Goal: Task Accomplishment & Management: Manage account settings

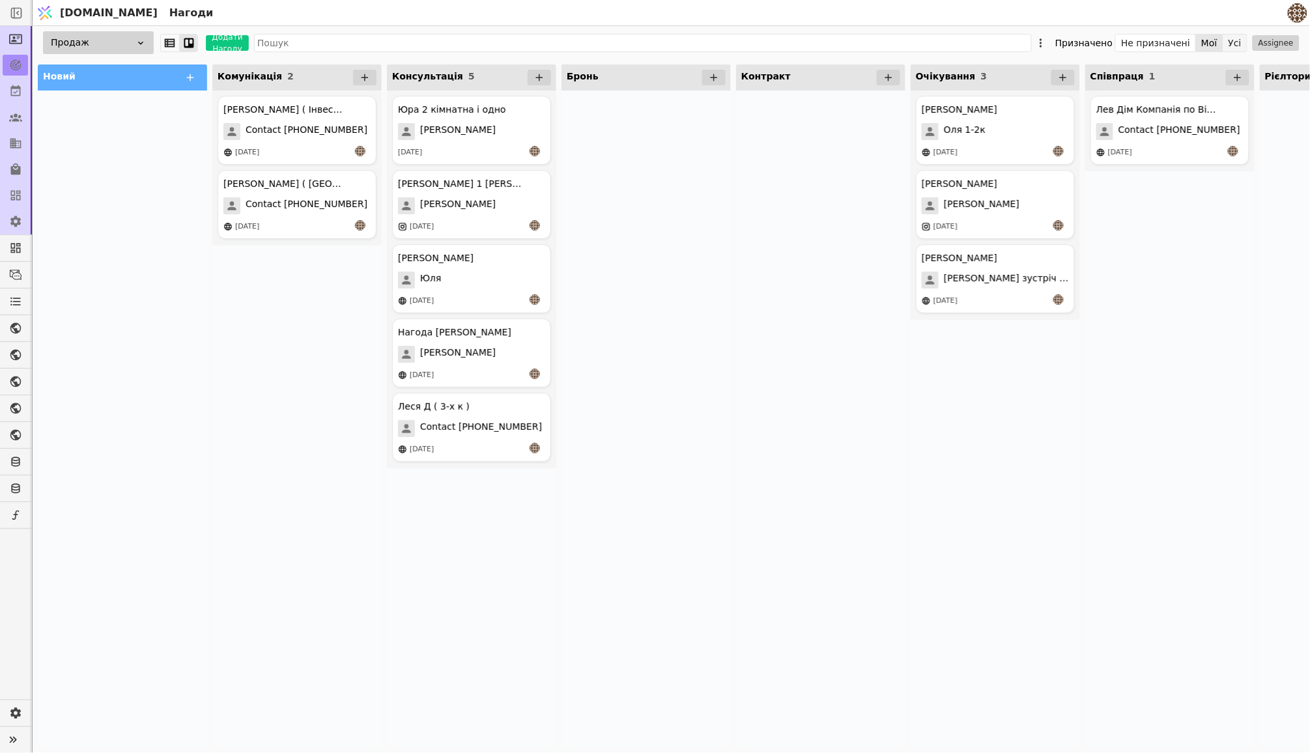
click at [1228, 45] on button "Усі" at bounding box center [1234, 43] width 23 height 18
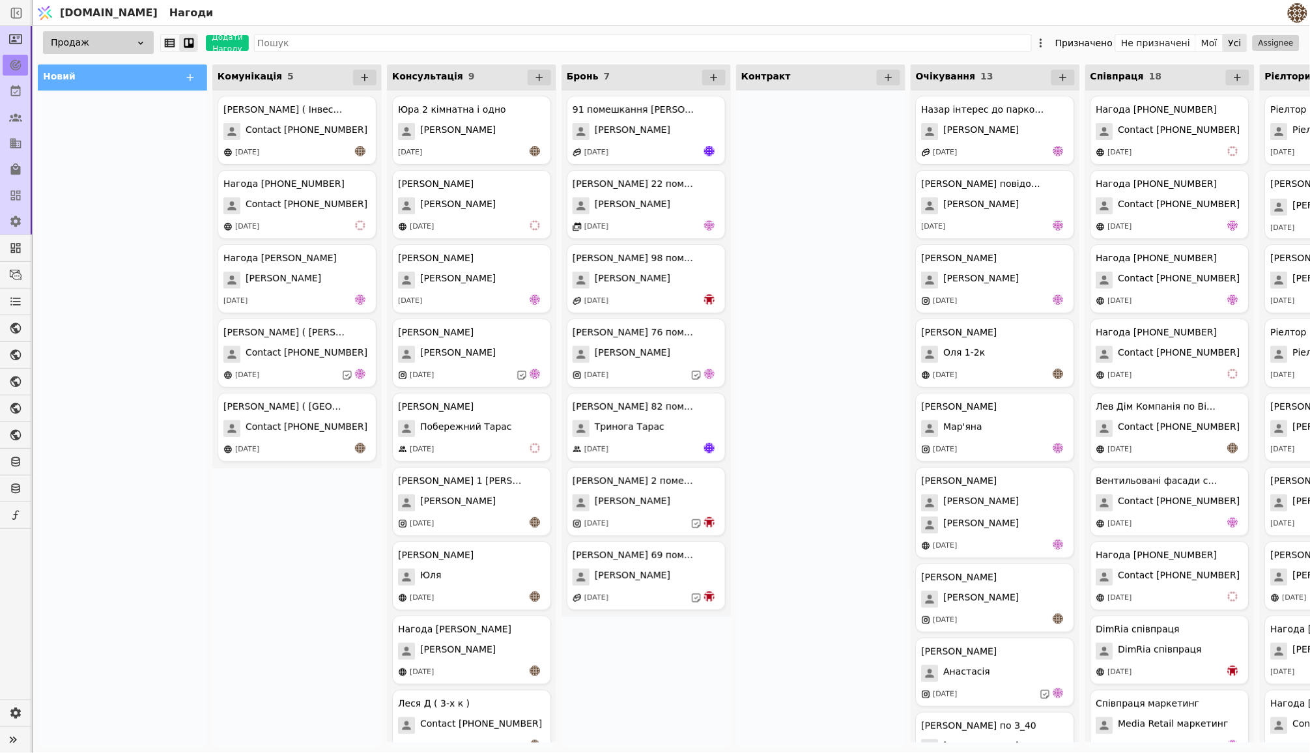
click at [1292, 12] on img at bounding box center [1298, 13] width 20 height 20
click at [1097, 15] on div "Нагоди" at bounding box center [724, 12] width 1121 height 25
click at [1202, 44] on button "Мої" at bounding box center [1209, 43] width 27 height 18
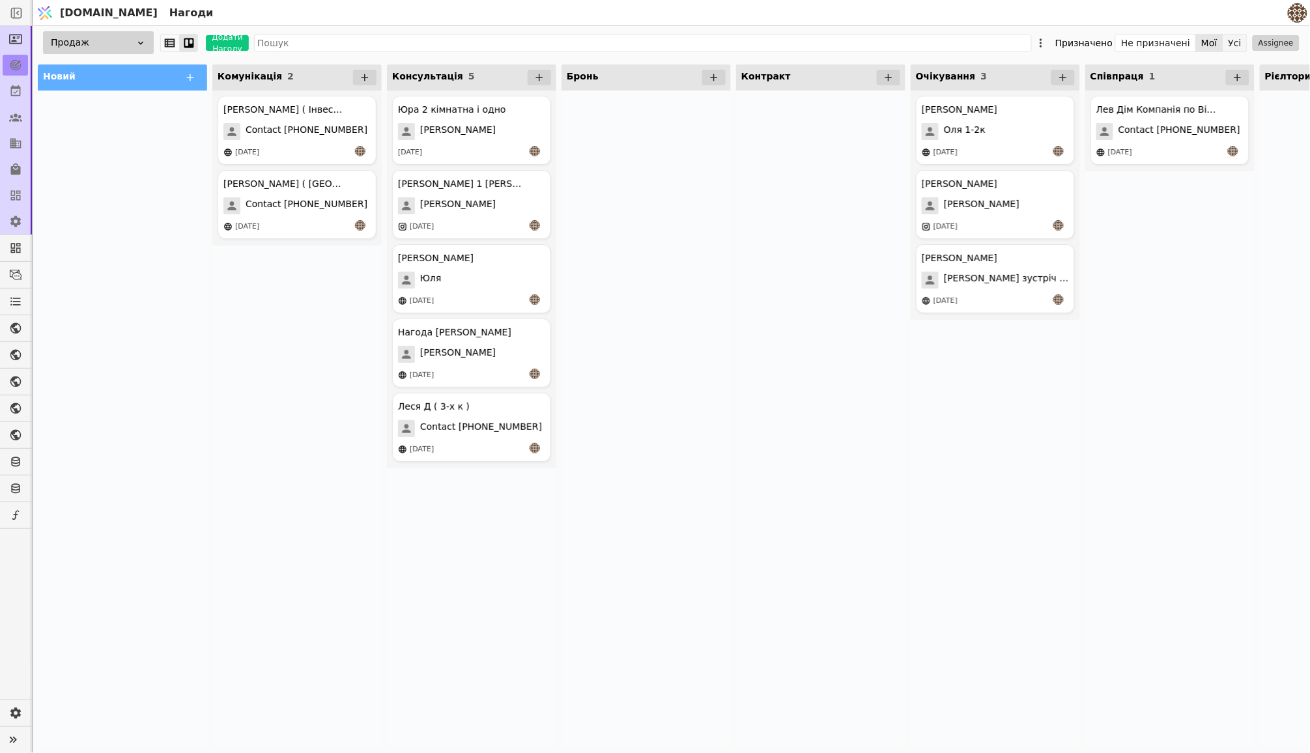
click at [1230, 44] on button "Усі" at bounding box center [1234, 43] width 23 height 18
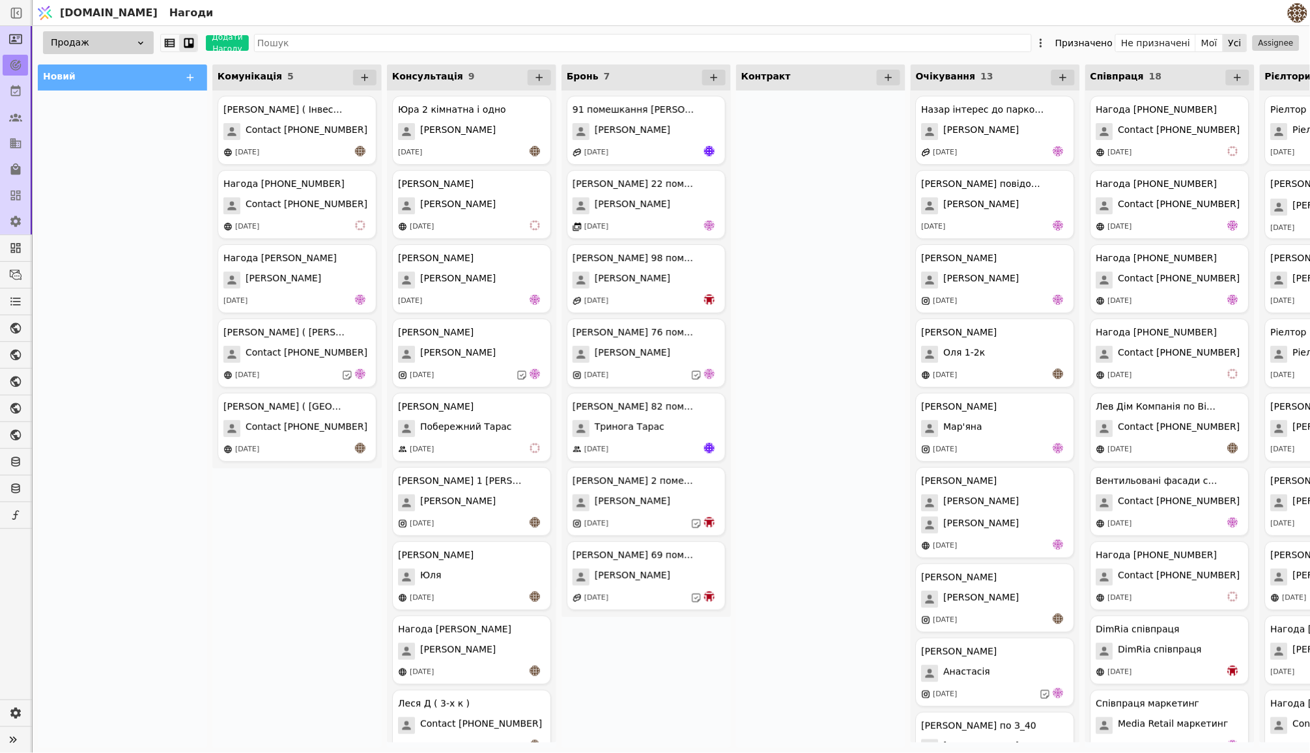
click at [1260, 40] on button "Assignee" at bounding box center [1276, 43] width 47 height 16
click at [1228, 157] on span "[EMAIL_ADDRESS][DOMAIN_NAME]" at bounding box center [1242, 161] width 87 height 14
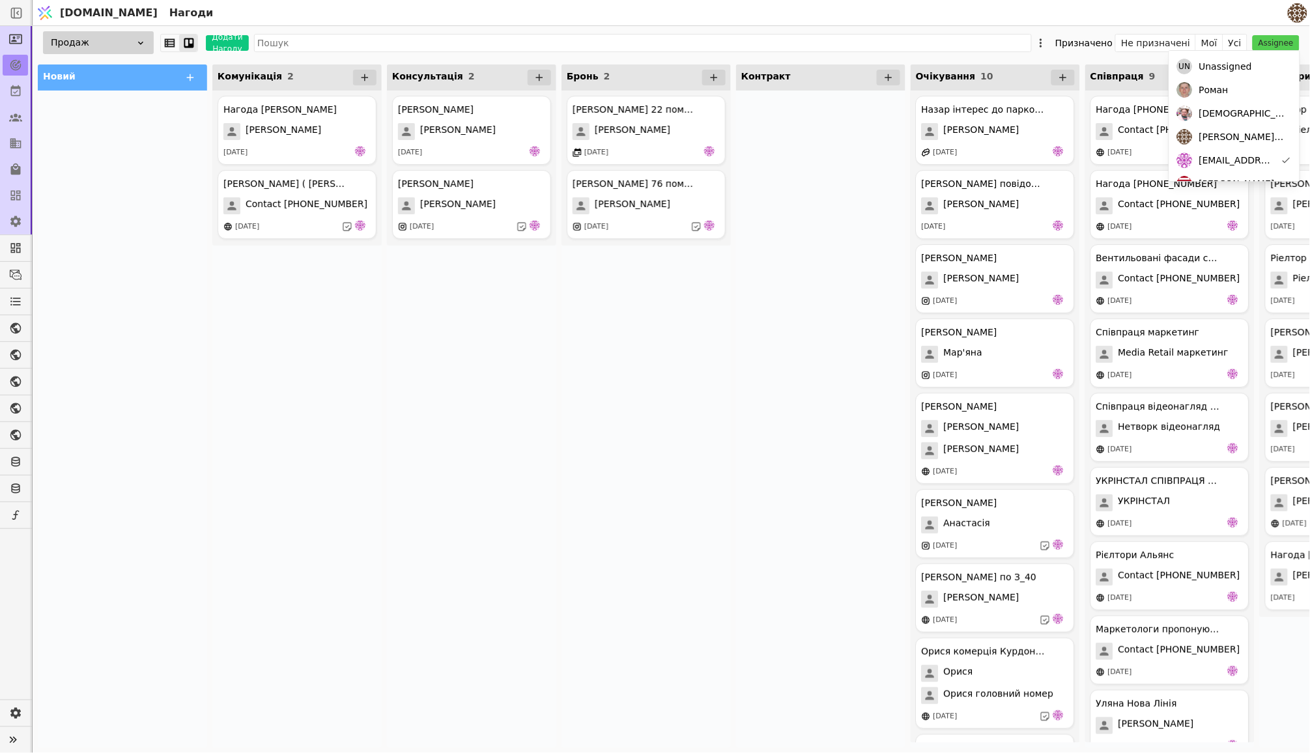
click at [595, 357] on div "[PERSON_NAME] 22 помешкання курдонери [PERSON_NAME] [DATE] [PERSON_NAME] 76 пом…" at bounding box center [646, 419] width 169 height 657
click at [1214, 46] on button "Мої" at bounding box center [1209, 43] width 27 height 18
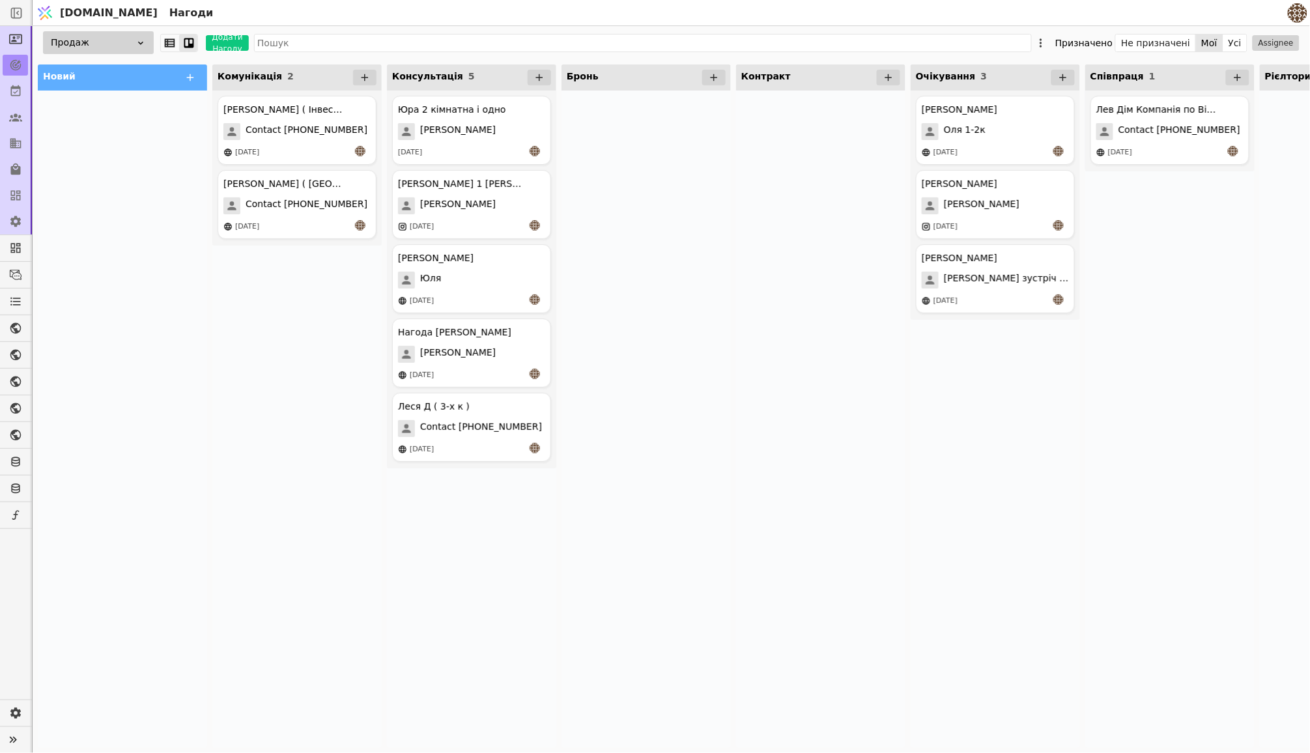
click at [823, 263] on div at bounding box center [820, 419] width 169 height 657
click at [539, 73] on icon at bounding box center [540, 78] width 12 height 12
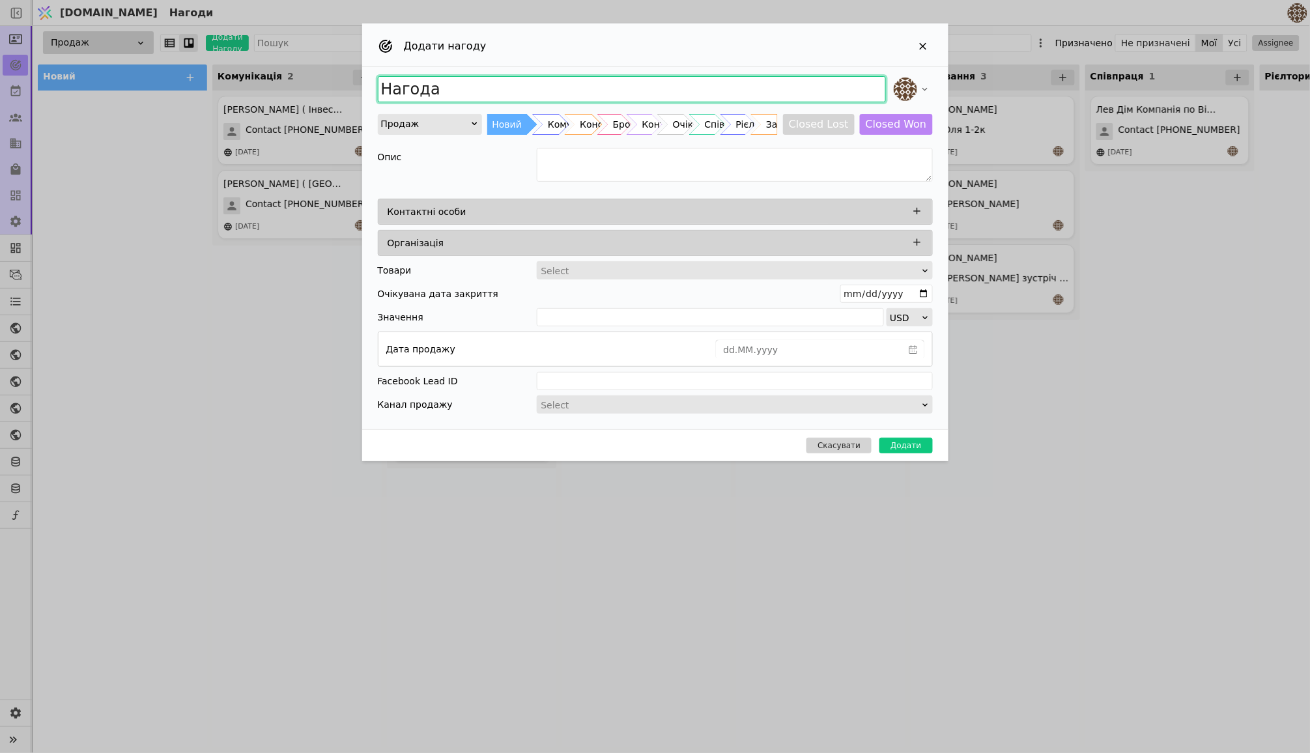
drag, startPoint x: 488, startPoint y: 93, endPoint x: 319, endPoint y: 93, distance: 169.4
click at [319, 93] on div "Додати нагоду Нагода Продаж Новий Комунікація Консультація Бронь Контракт Очіку…" at bounding box center [655, 376] width 1310 height 753
type input "[PERSON_NAME] інвестиція 1к - 36.6"
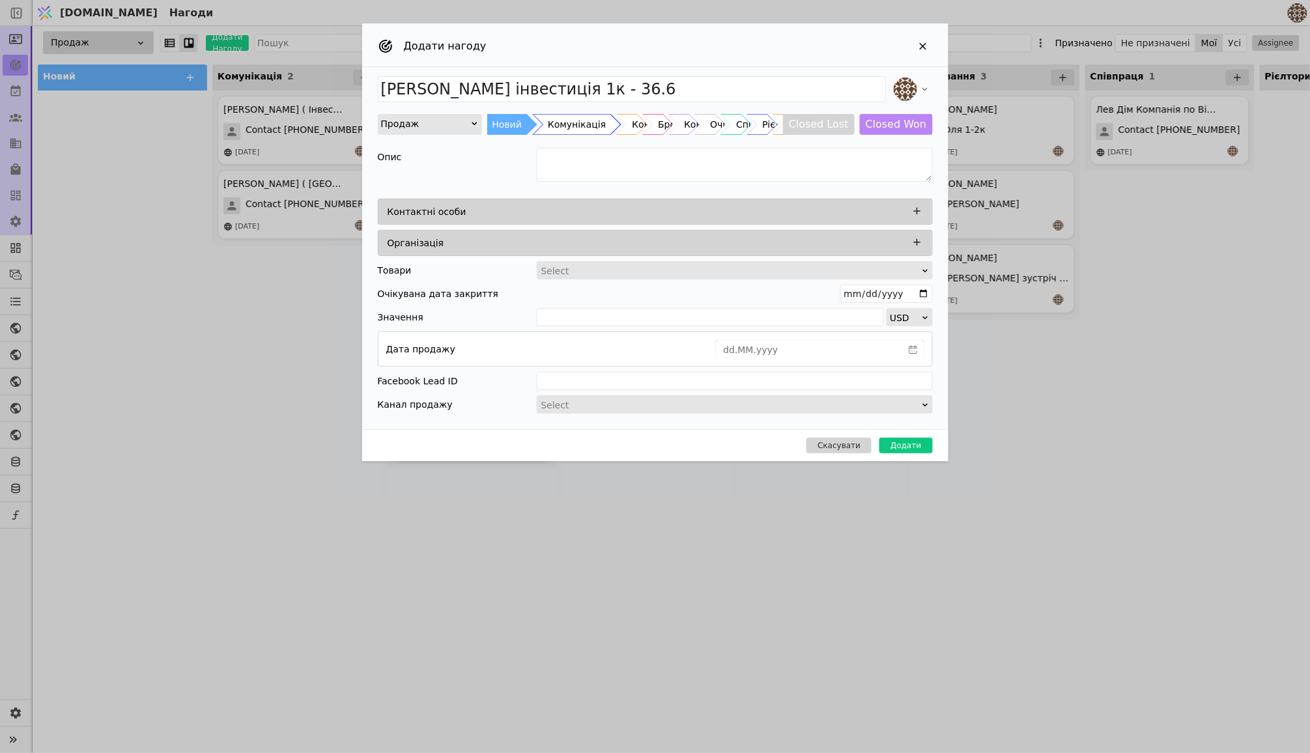
click at [580, 122] on div "Комунікація" at bounding box center [577, 124] width 58 height 21
click at [607, 124] on div "Консультація" at bounding box center [635, 124] width 64 height 21
click at [586, 162] on textarea "Add Opportunity" at bounding box center [735, 165] width 396 height 34
type textarea "[PERSON_NAME]"
type textarea "Провели консультацію і клієнт у роздумах над покупкою"
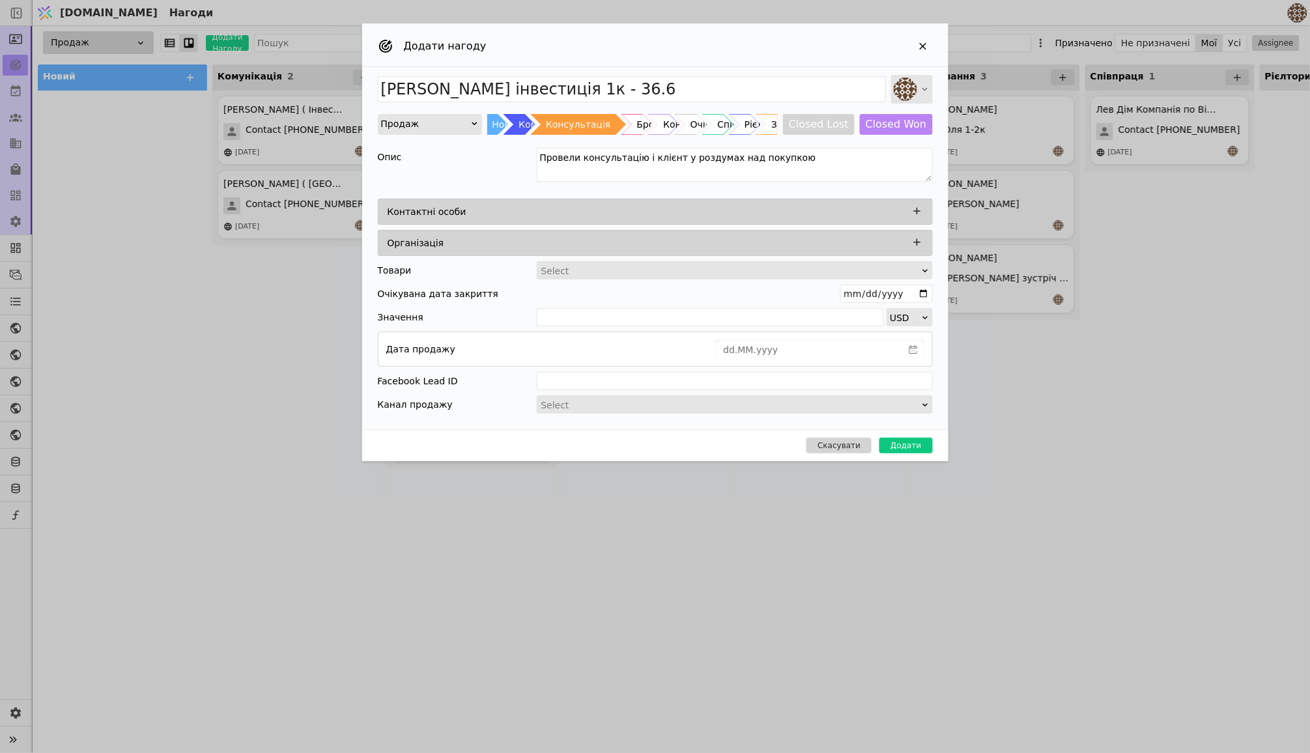
click at [924, 85] on icon "Add Opportunity" at bounding box center [925, 89] width 10 height 10
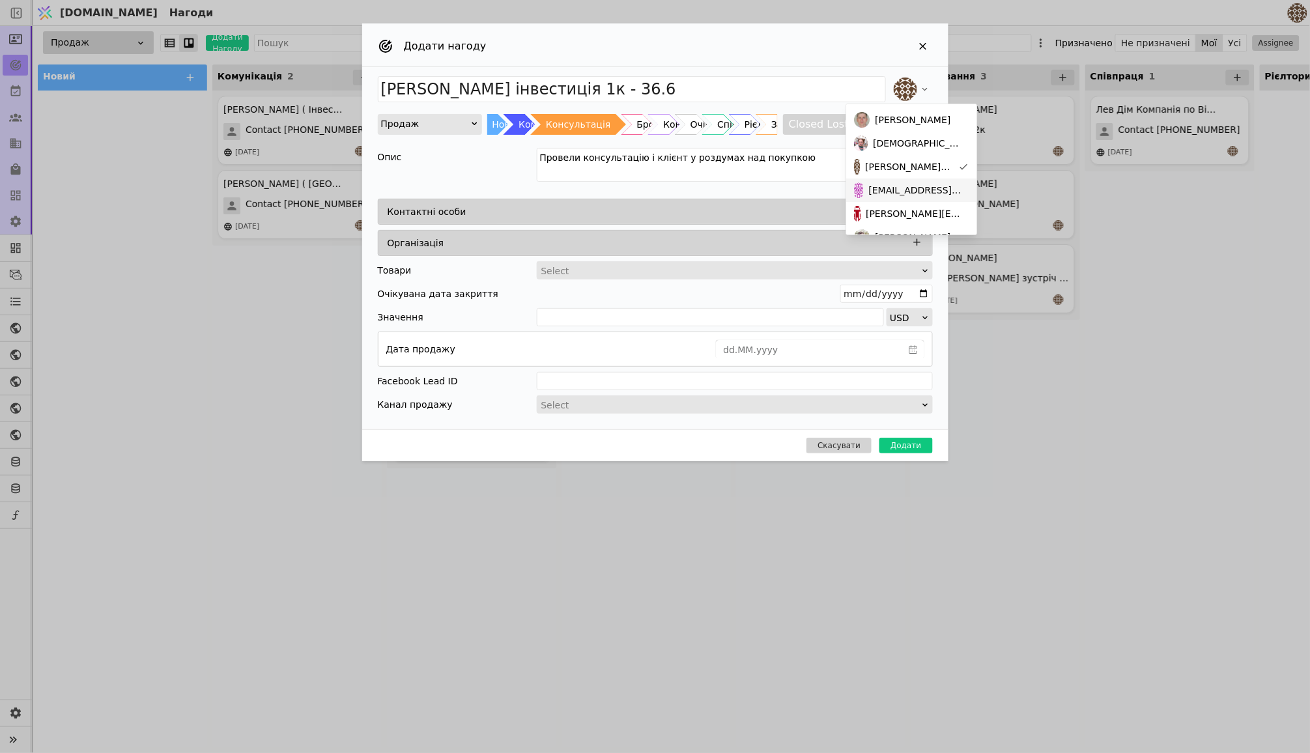
click at [887, 190] on span "[EMAIL_ADDRESS][DOMAIN_NAME]" at bounding box center [916, 191] width 95 height 14
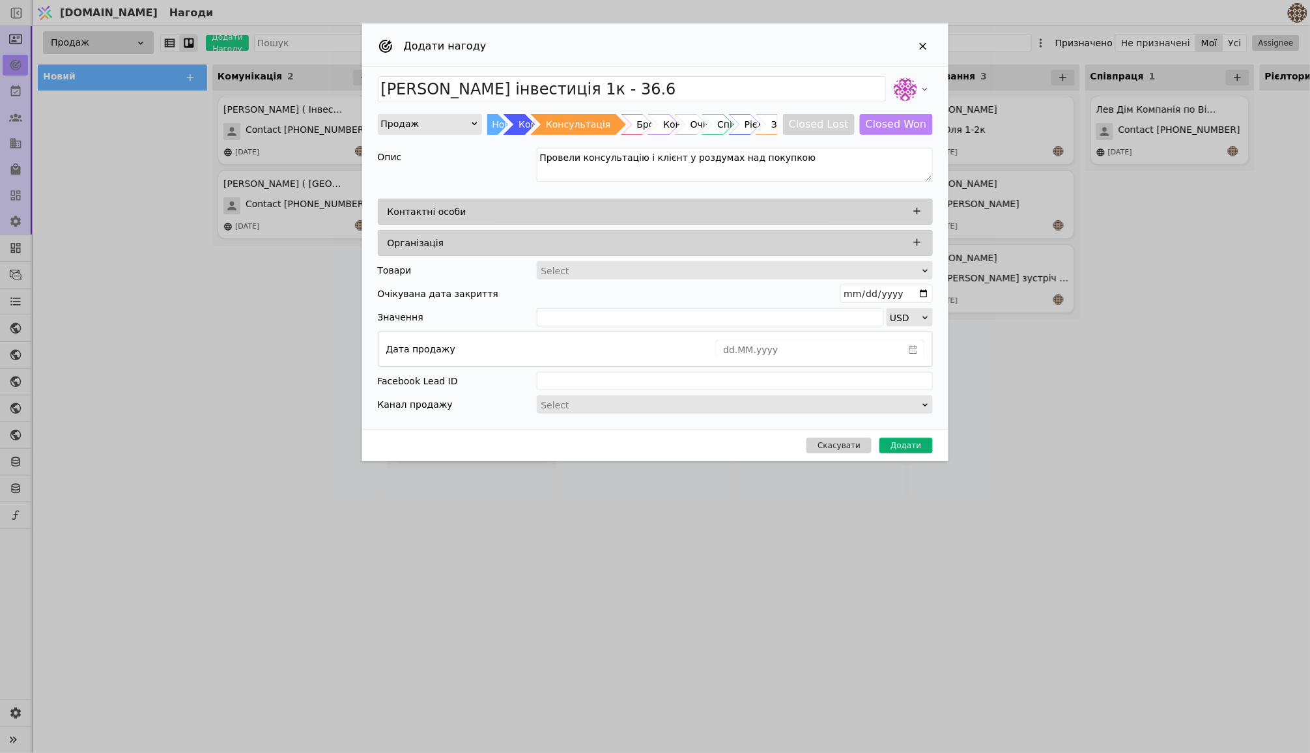
click at [915, 444] on button "Додати" at bounding box center [906, 446] width 53 height 16
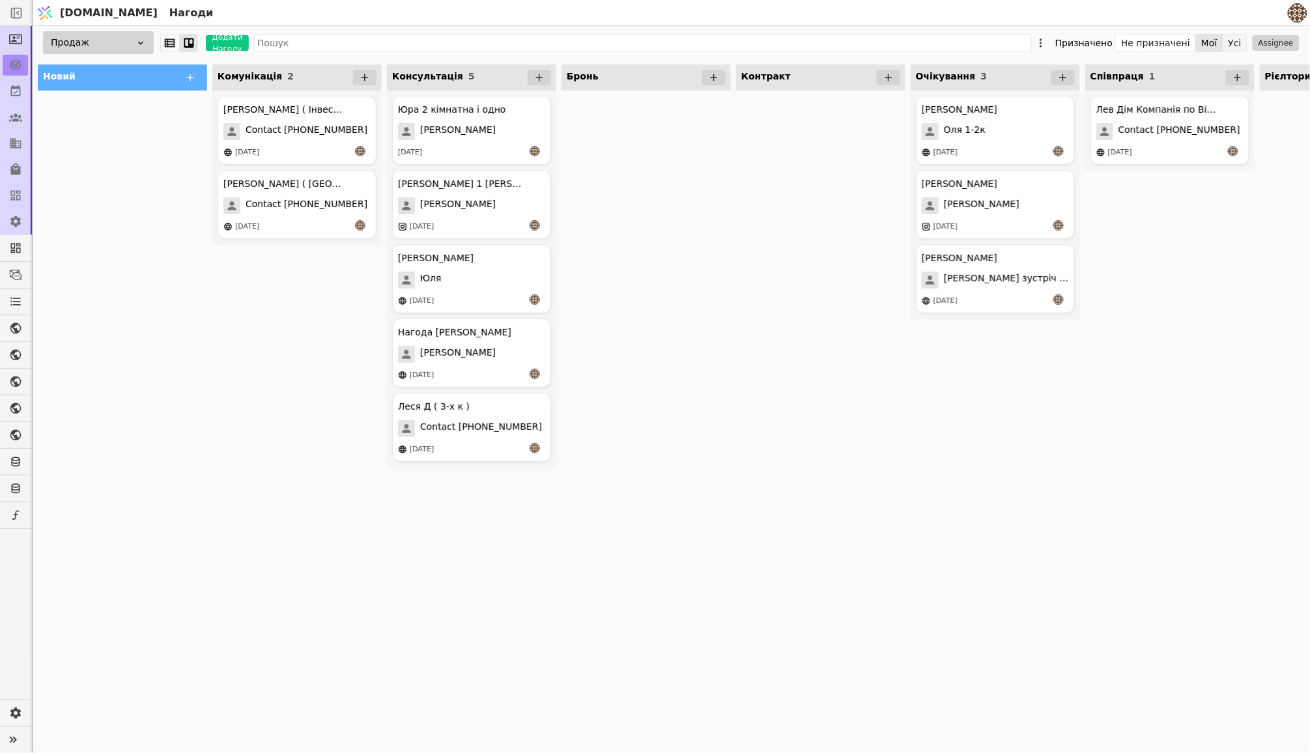
click at [1240, 37] on button "Усі" at bounding box center [1234, 43] width 23 height 18
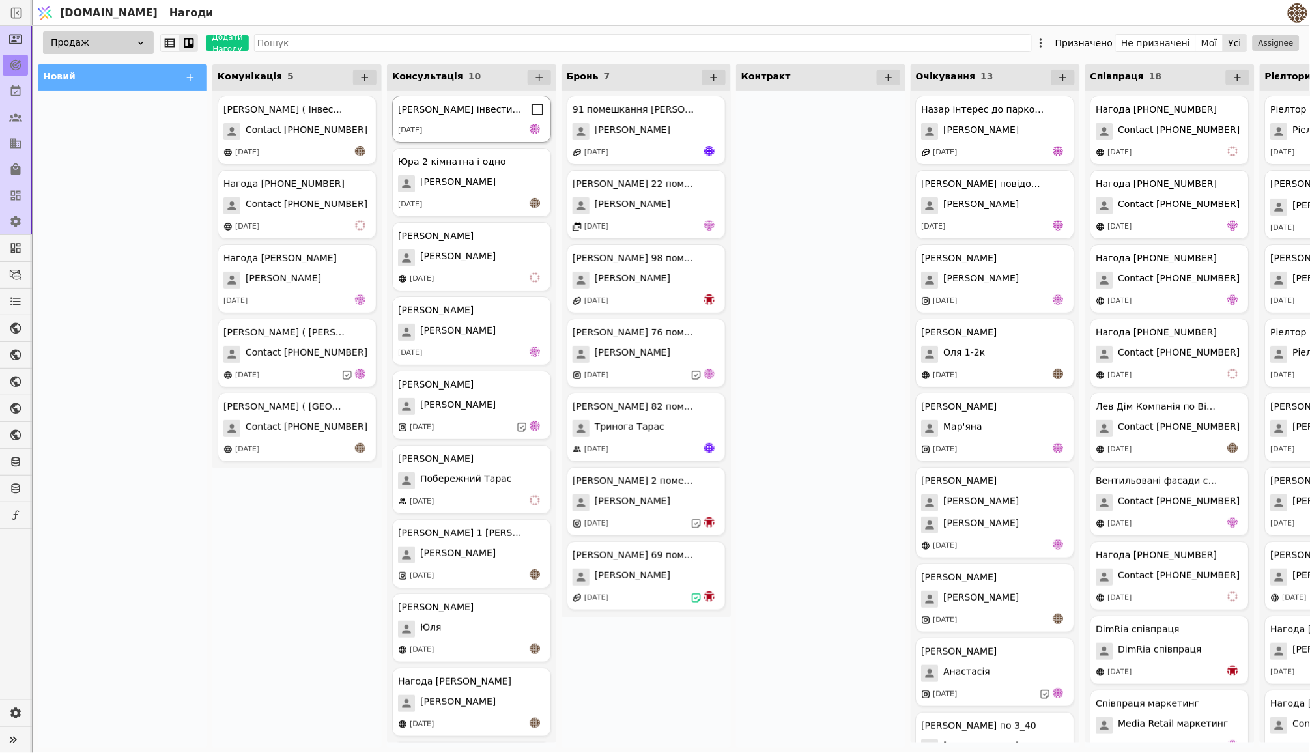
click at [465, 131] on div "[DATE]" at bounding box center [471, 130] width 147 height 13
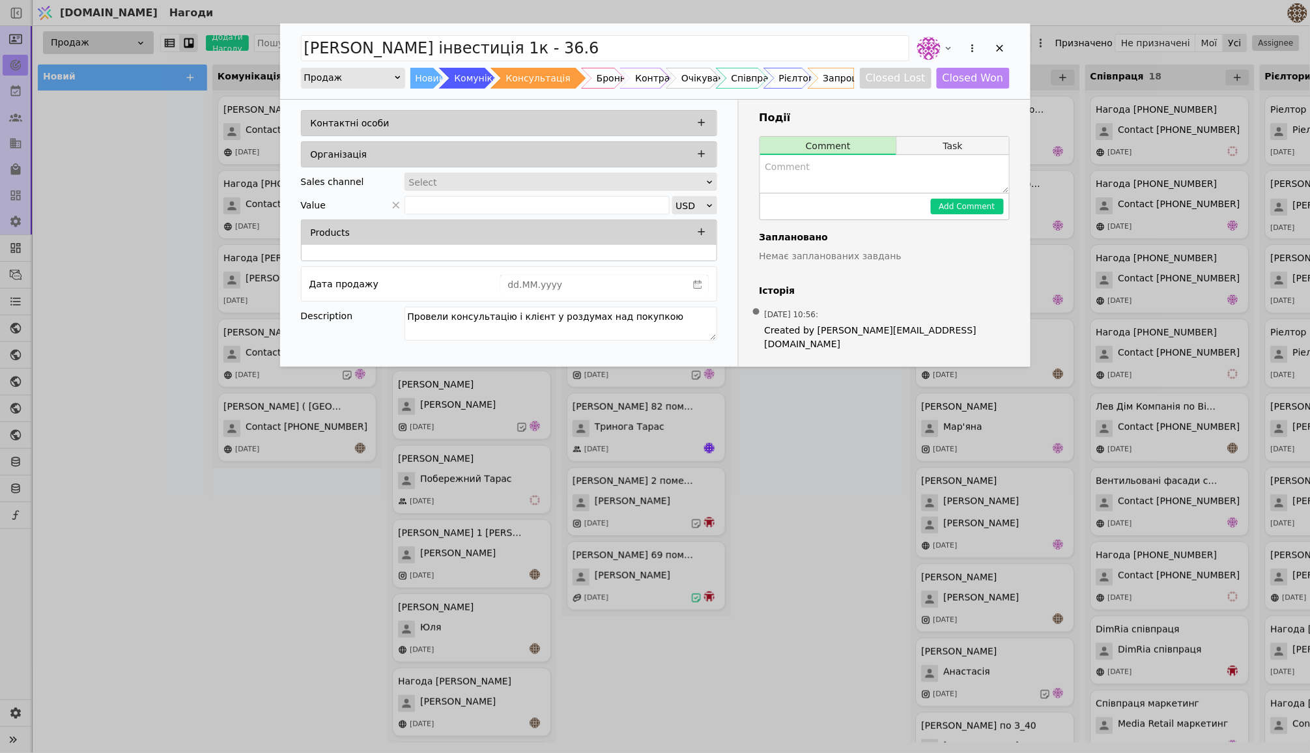
click at [920, 149] on button "Task" at bounding box center [952, 146] width 111 height 18
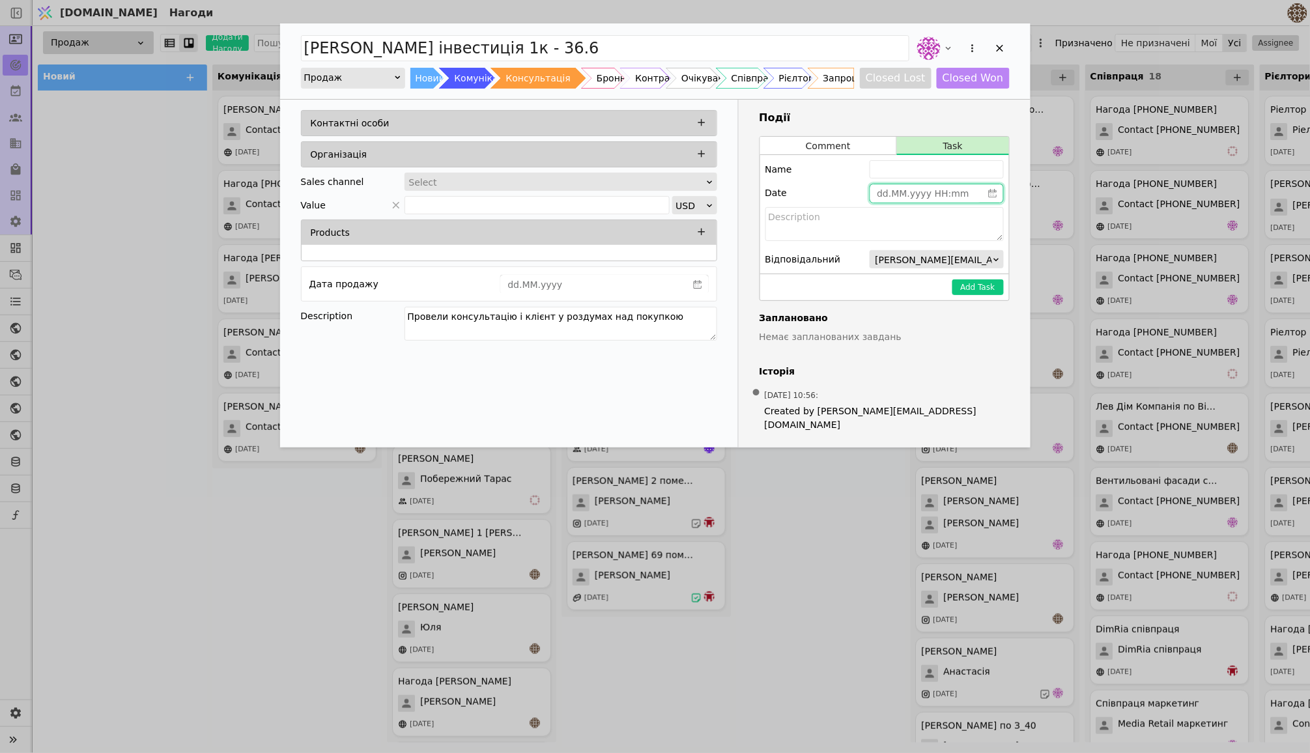
type input "dd.MM.yyyy HH:mm"
click at [958, 194] on input "dd.MM.yyyy HH:mm" at bounding box center [926, 193] width 112 height 18
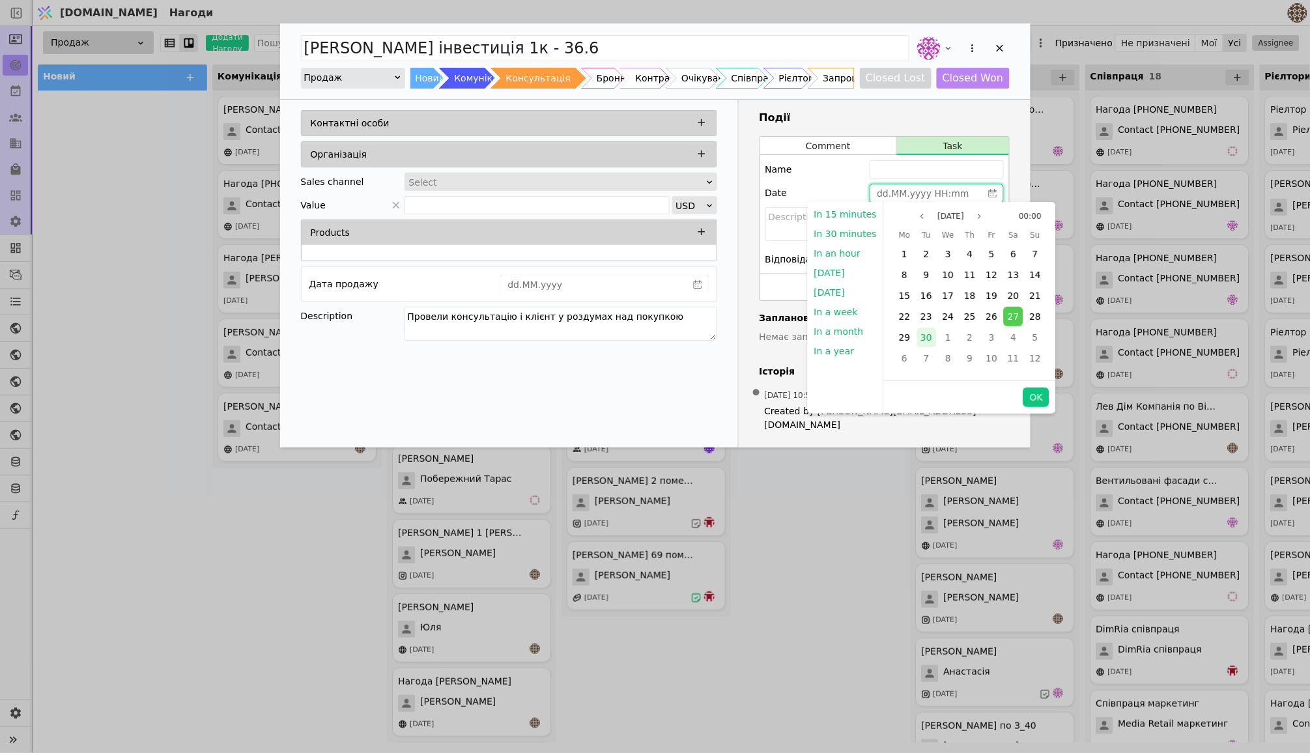
click at [921, 336] on span "30" at bounding box center [927, 337] width 12 height 10
click at [840, 182] on div "Name Date Відповідальний [PERSON_NAME][EMAIL_ADDRESS][DOMAIN_NAME] ([PERSON_NAM…" at bounding box center [884, 214] width 249 height 119
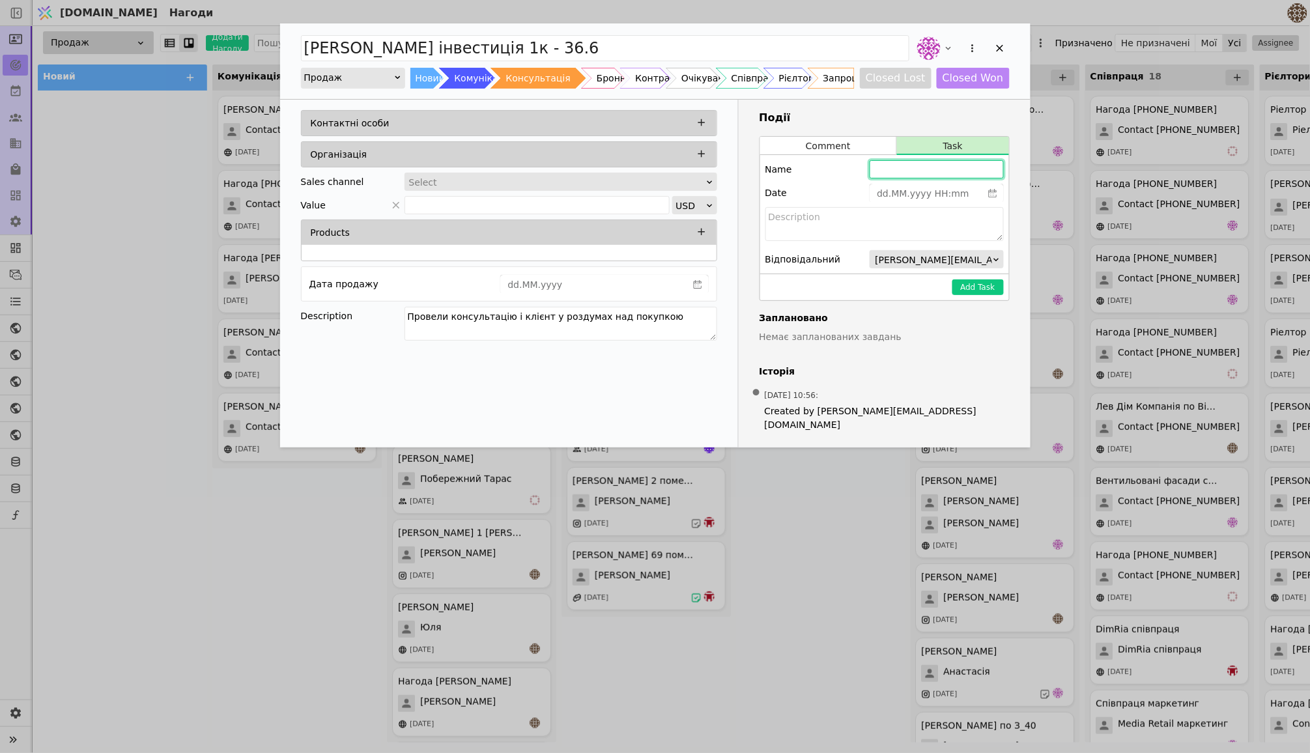
click at [898, 175] on input "Add Opportunity" at bounding box center [937, 169] width 134 height 18
type input "Зателефонувати [PERSON_NAME]"
type input "dd.MM.yyyy HH:mm"
click at [936, 186] on input "dd.MM.yyyy HH:mm" at bounding box center [926, 193] width 112 height 18
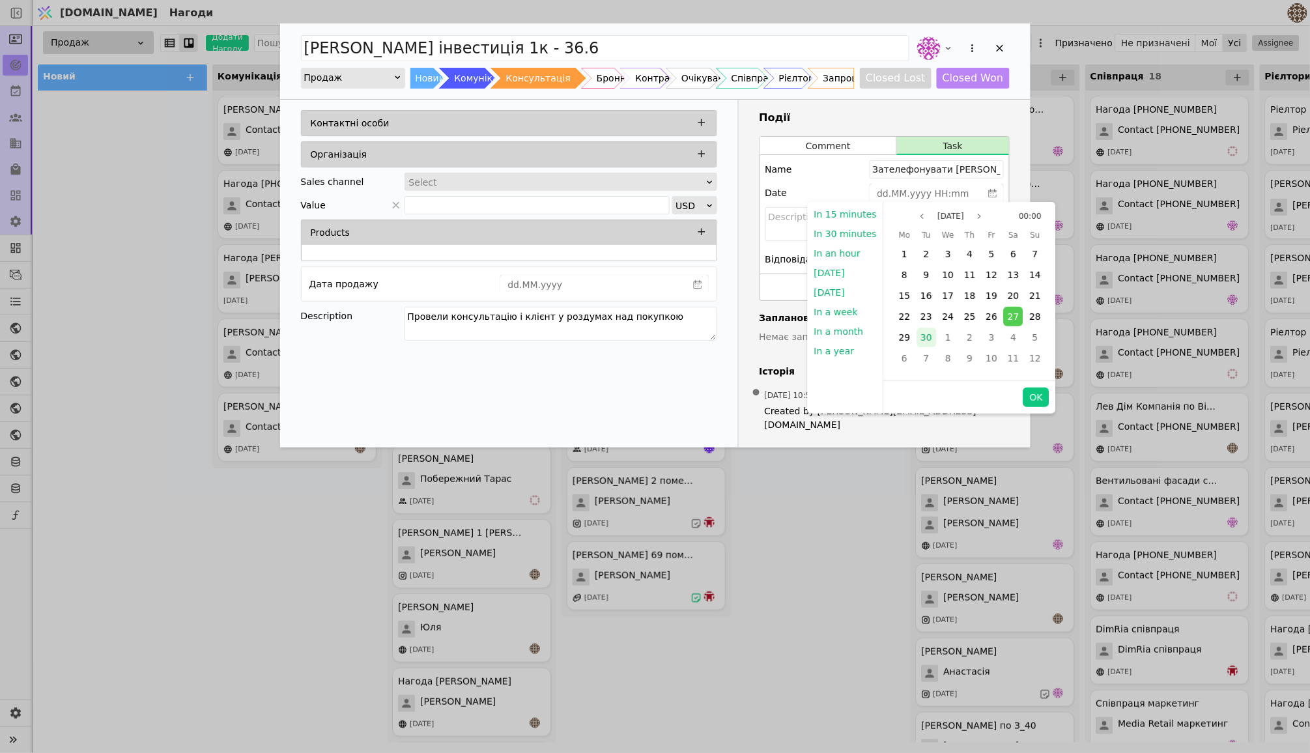
click at [923, 341] on span "30" at bounding box center [927, 337] width 12 height 10
click at [1037, 397] on button "OK" at bounding box center [1036, 398] width 26 height 20
type input "[DATE] 00:00"
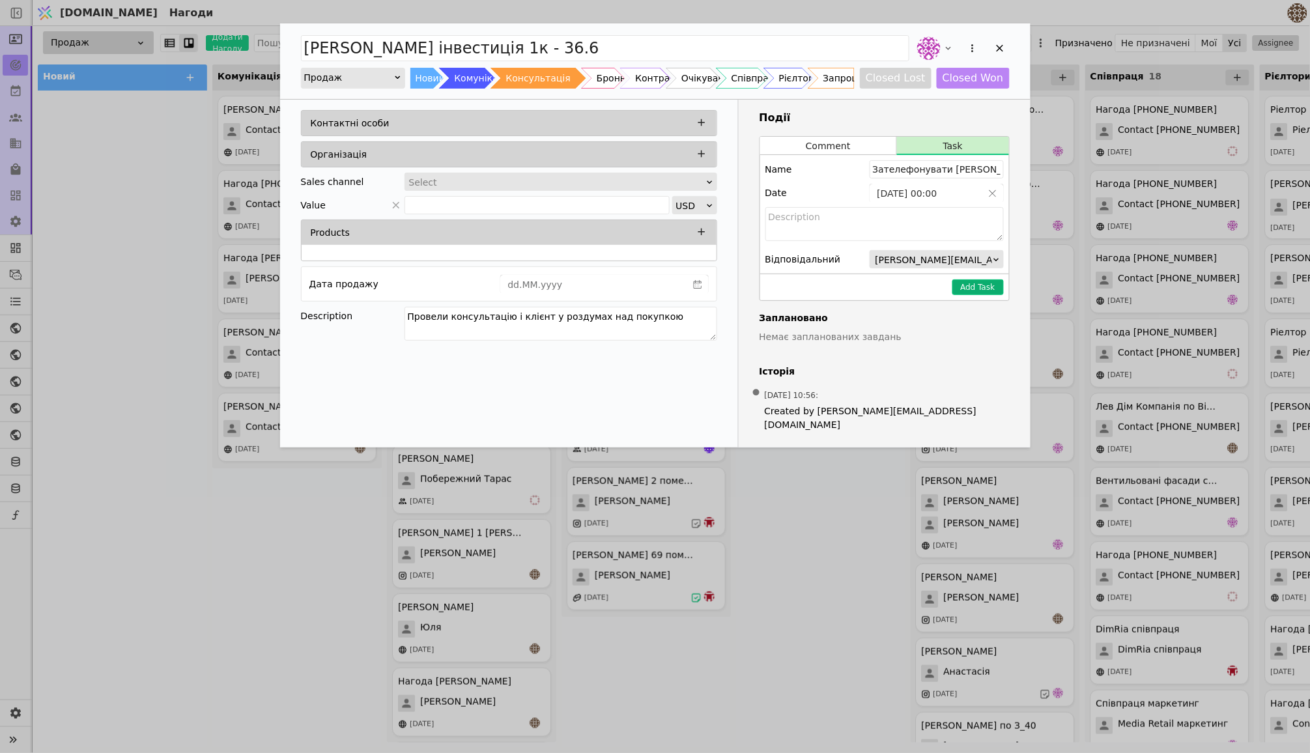
click at [975, 289] on button "Add Task" at bounding box center [977, 287] width 51 height 16
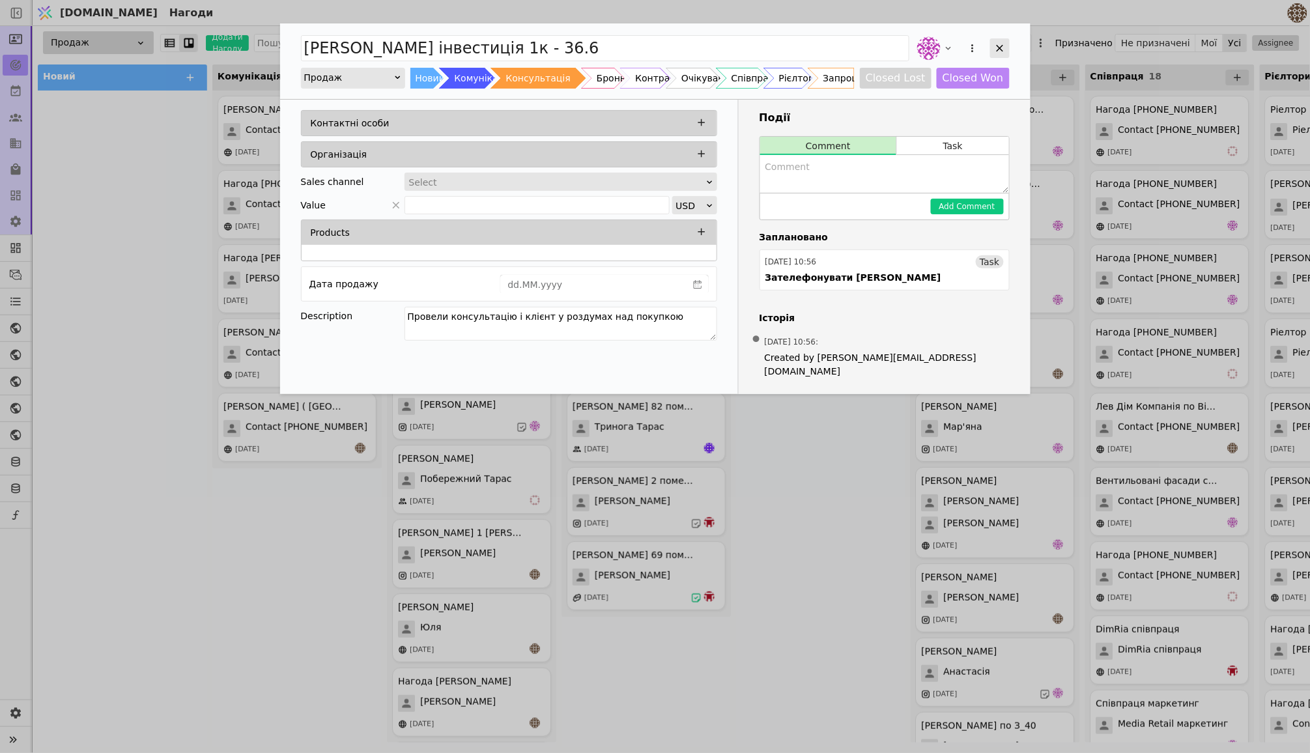
click at [998, 40] on div "Add Opportunity" at bounding box center [1000, 48] width 20 height 20
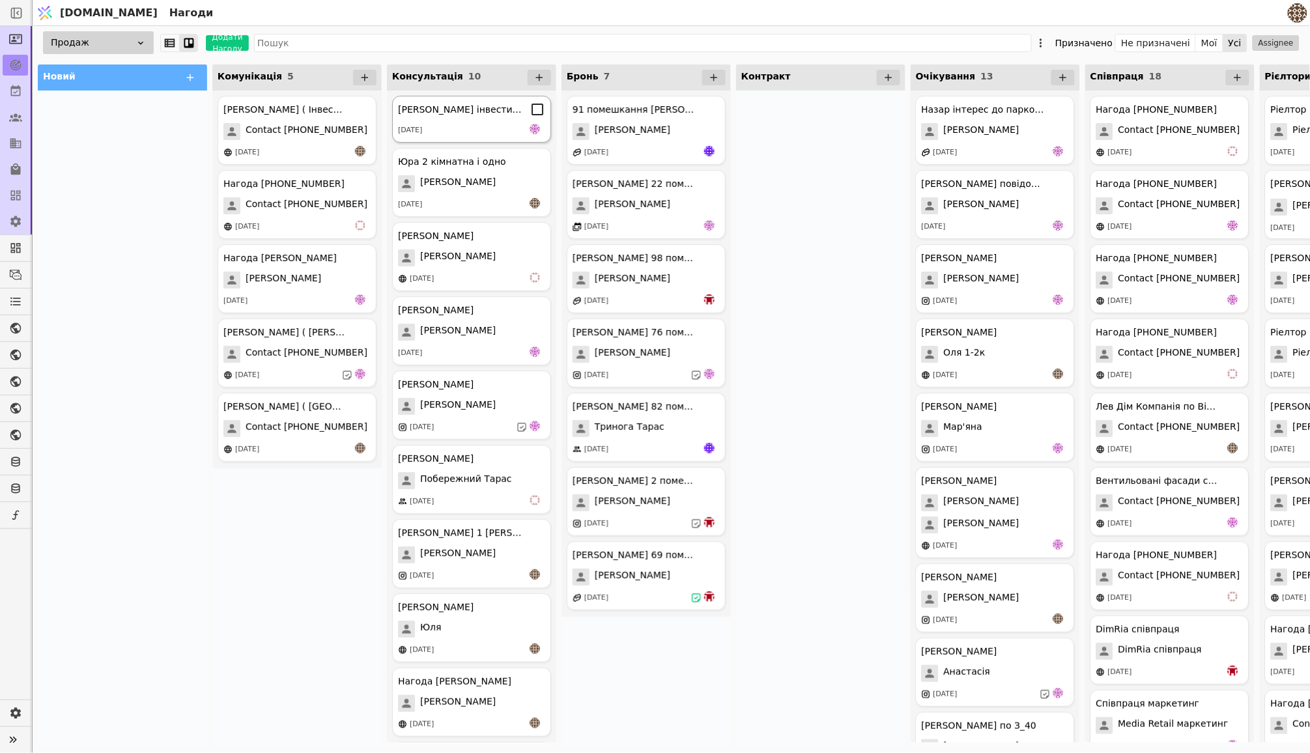
click at [502, 120] on div "[PERSON_NAME] інвестиція 1к - 36.6 [DATE]" at bounding box center [471, 119] width 159 height 47
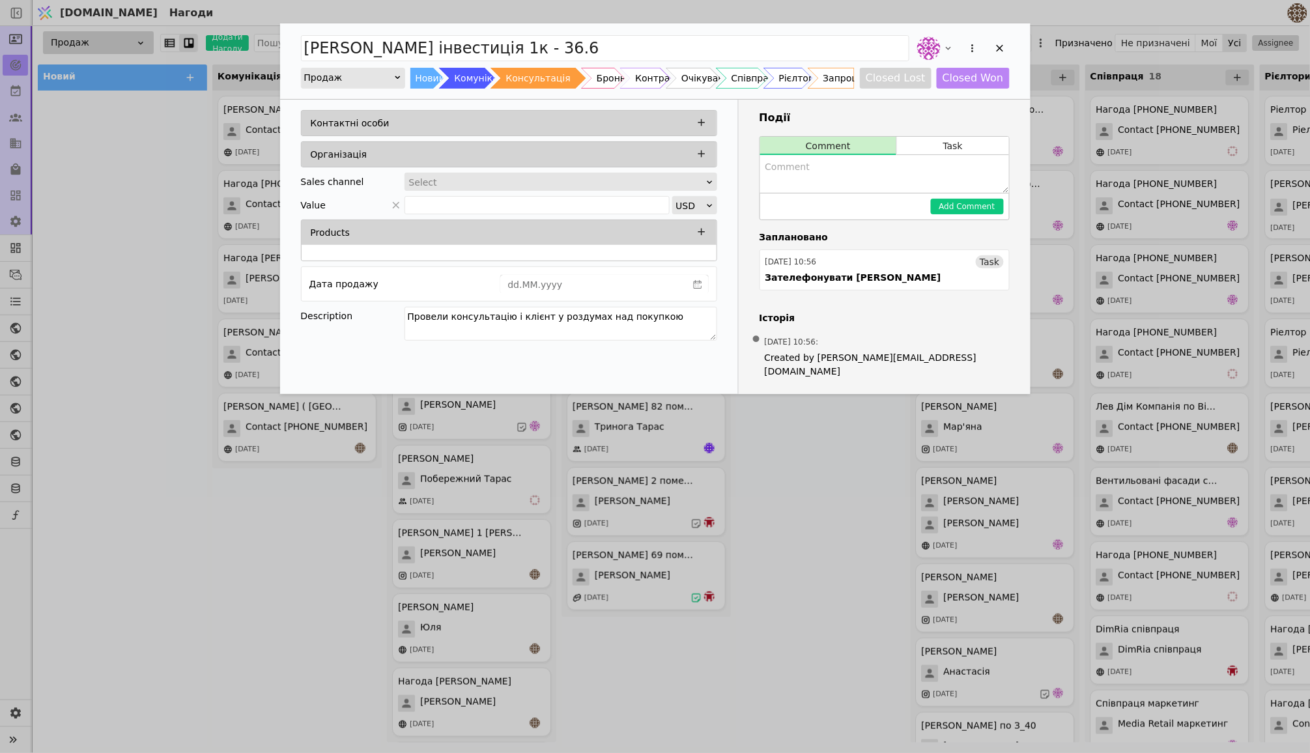
click at [894, 173] on textarea "Add Opportunity" at bounding box center [884, 174] width 249 height 38
paste textarea "будинок 2 | поверх 2 | помешкання 66"
type textarea "будинок 2 | поверх 2 | помешкання 66 до вівторка на броні"
click at [973, 205] on button "Add Comment" at bounding box center [967, 207] width 73 height 16
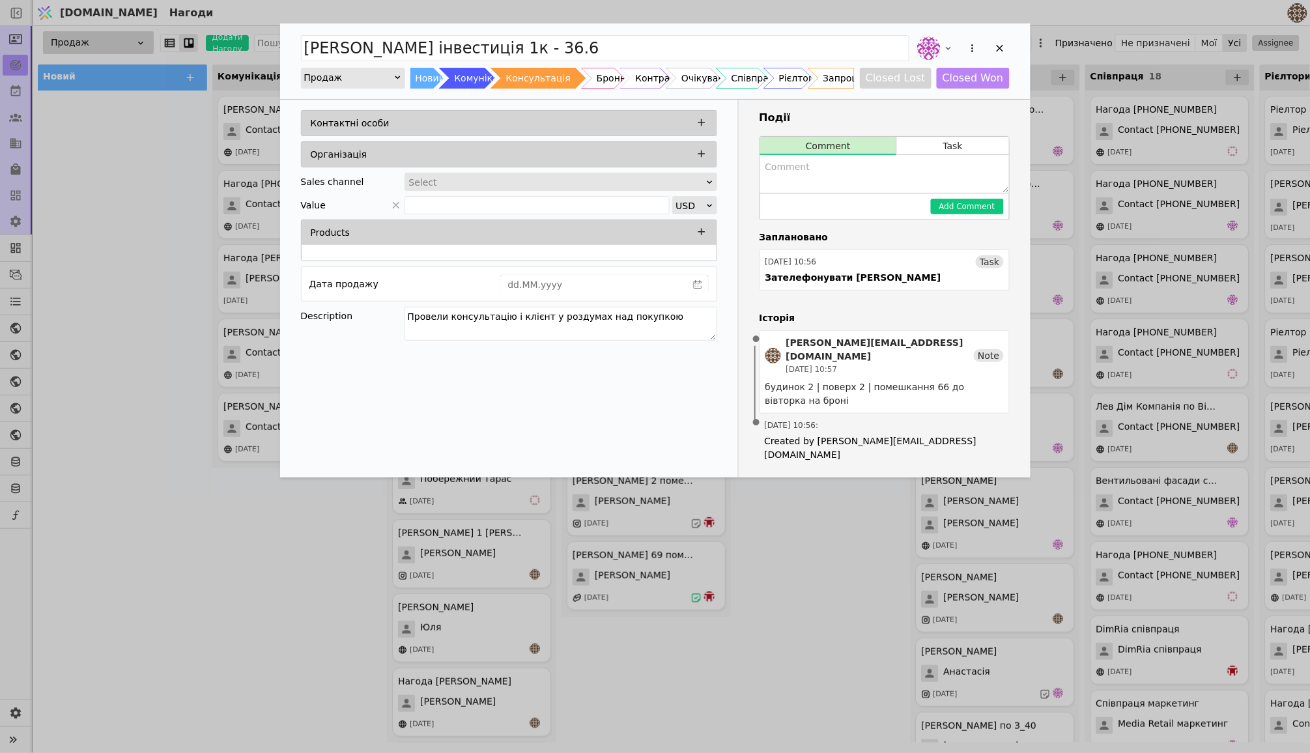
scroll to position [0, 0]
click at [1000, 57] on div "Add Opportunity" at bounding box center [1000, 48] width 20 height 20
